Goal: Transaction & Acquisition: Download file/media

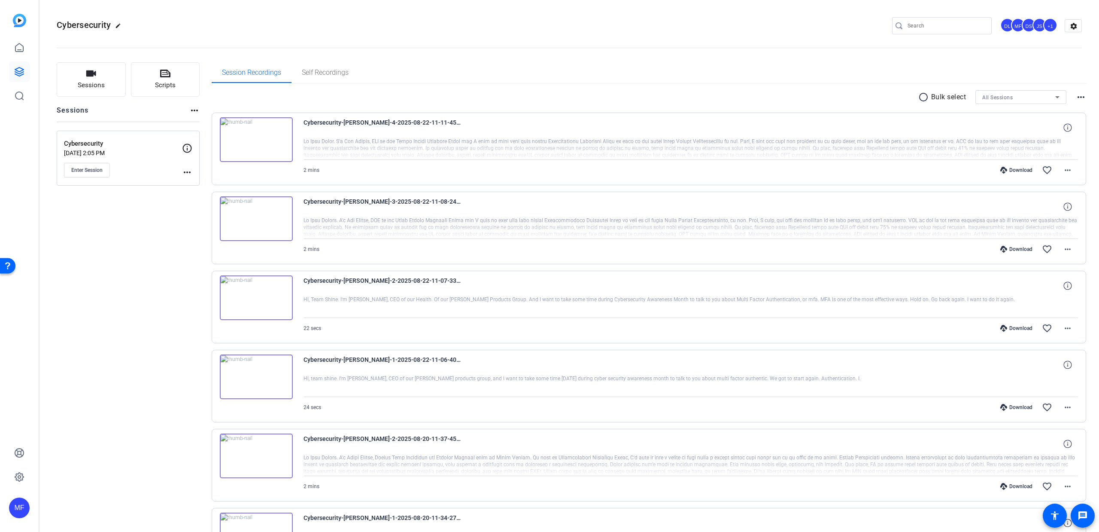
click at [1015, 170] on div "Download" at bounding box center [1016, 170] width 41 height 7
click at [919, 98] on mat-icon "radio_button_unchecked" at bounding box center [925, 97] width 13 height 10
click at [225, 127] on icon at bounding box center [224, 123] width 8 height 8
click at [222, 287] on img at bounding box center [256, 308] width 73 height 45
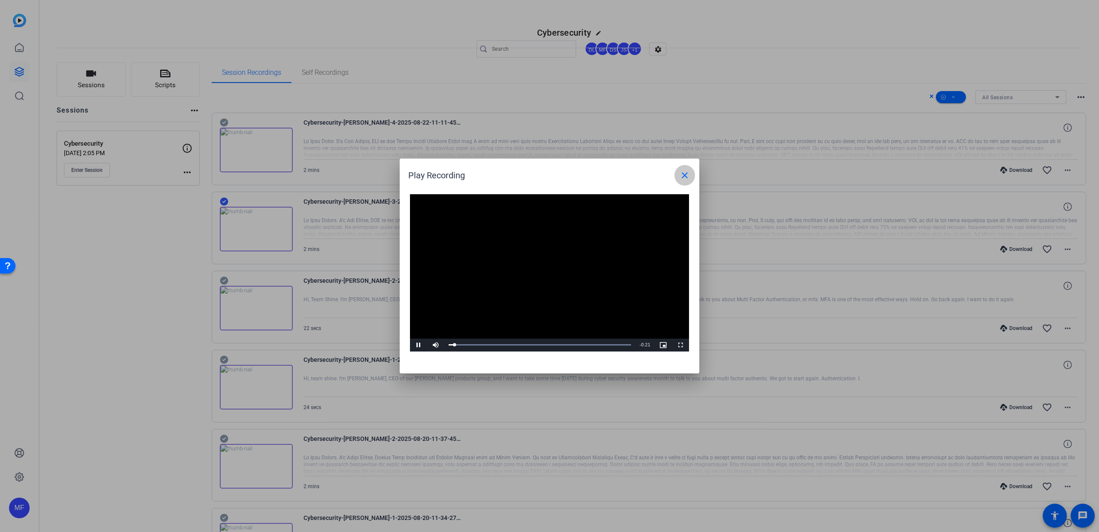
click at [685, 174] on mat-icon "close" at bounding box center [685, 175] width 10 height 10
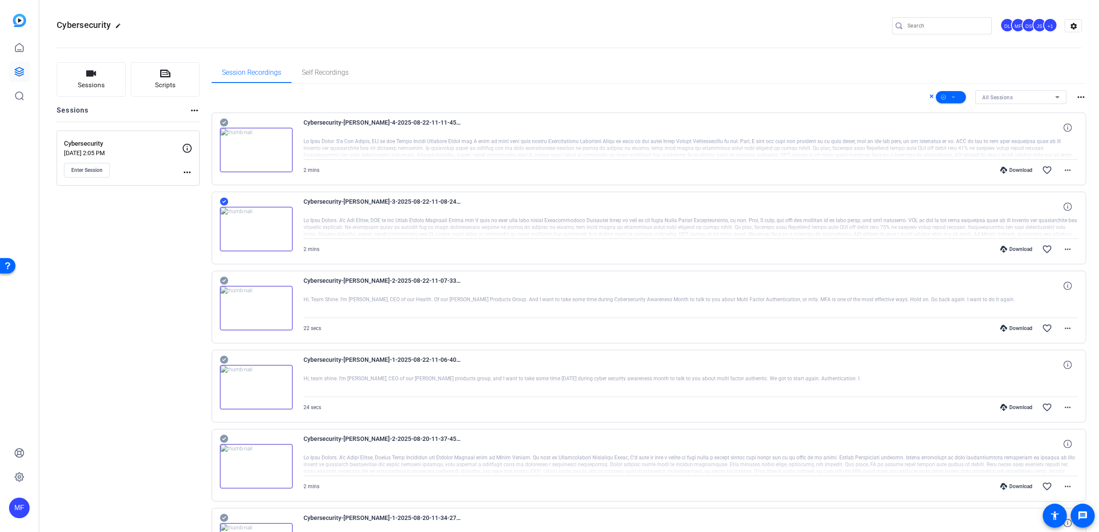
click at [225, 127] on icon at bounding box center [224, 123] width 8 height 8
click at [224, 127] on icon at bounding box center [224, 123] width 8 height 8
click at [952, 94] on span at bounding box center [951, 97] width 30 height 21
click at [950, 145] on span "Download MP4" at bounding box center [961, 143] width 46 height 10
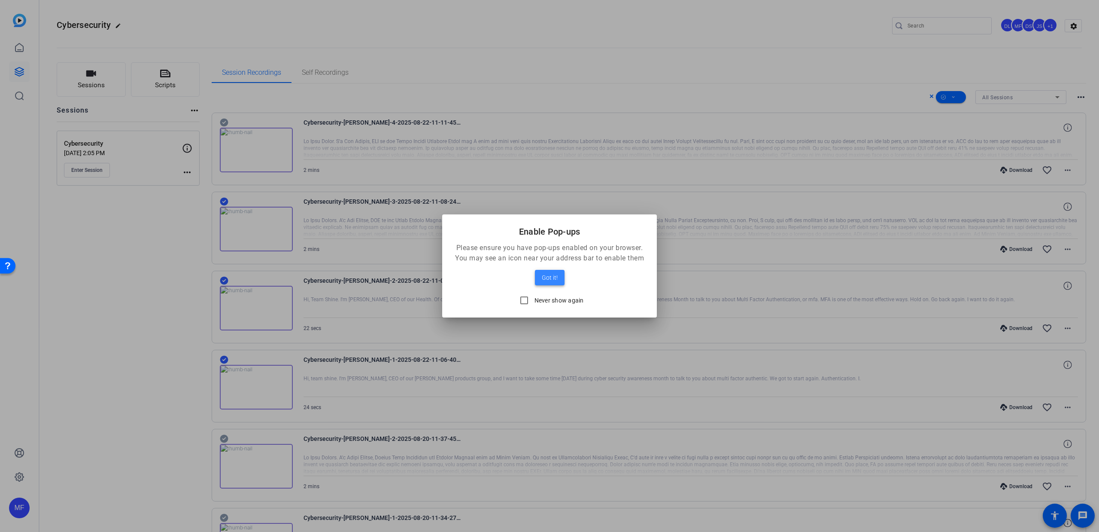
click at [549, 274] on span "Got it!" at bounding box center [550, 277] width 16 height 10
